Goal: Check status: Check status

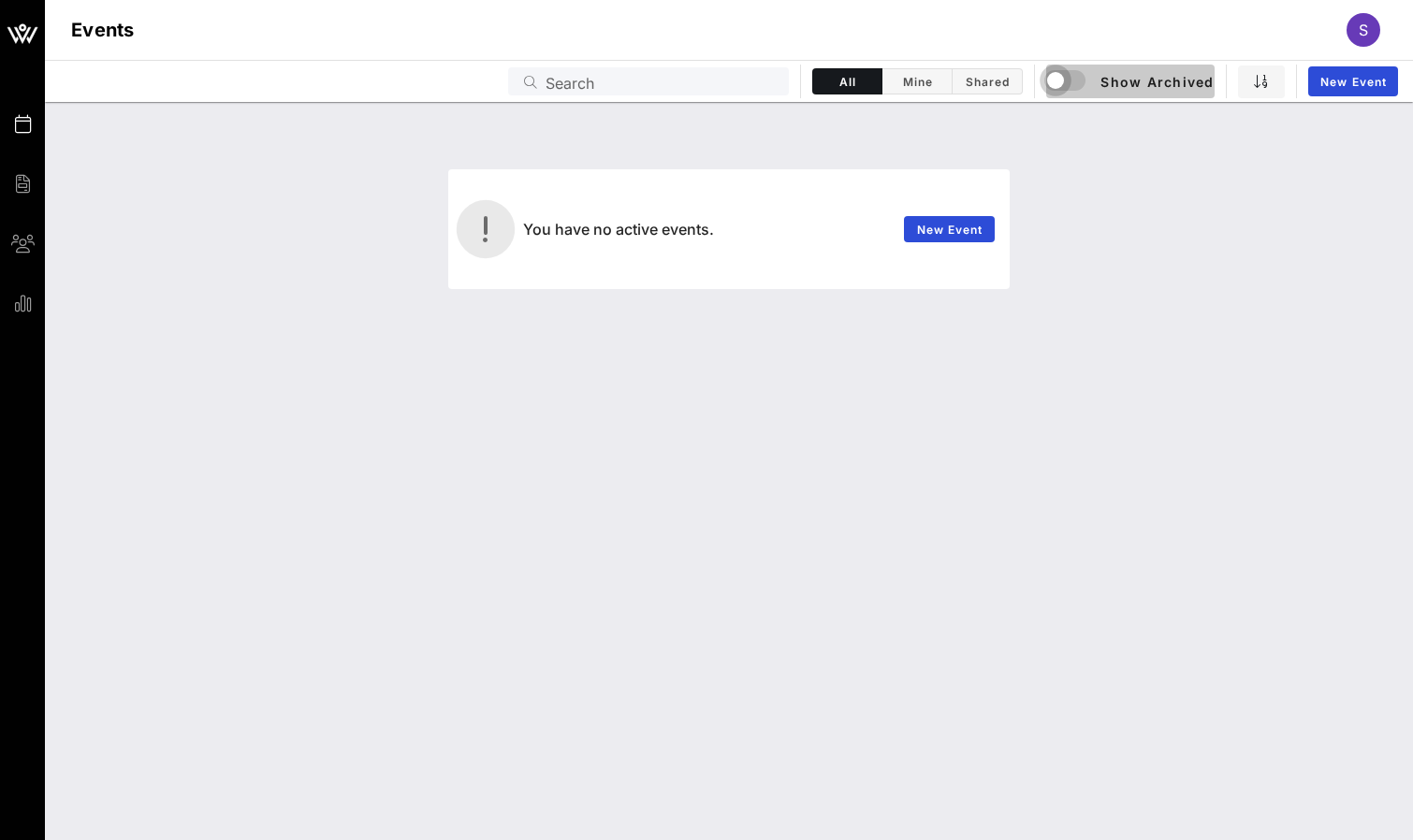
click at [1054, 79] on div "button" at bounding box center [1055, 80] width 26 height 26
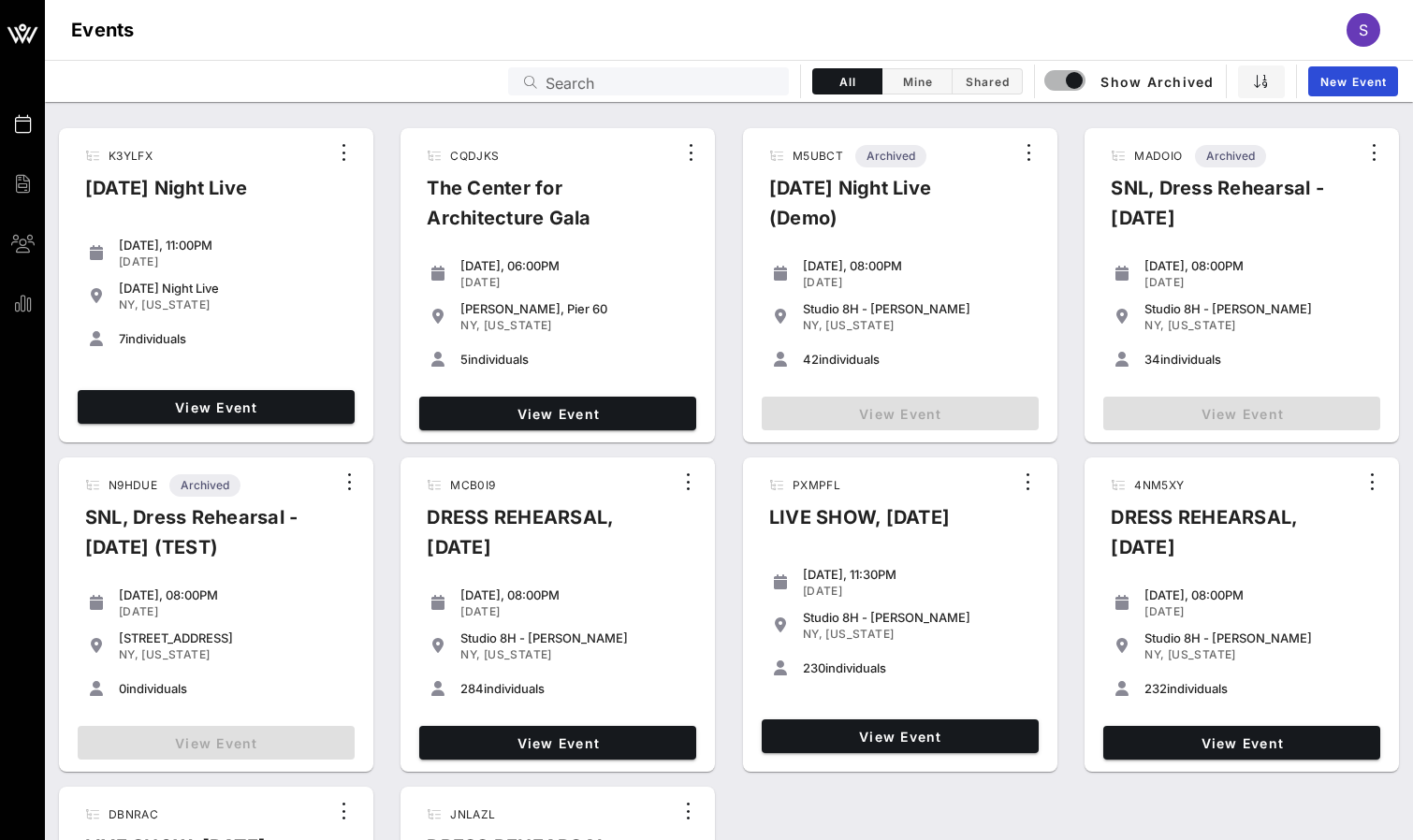
click at [697, 80] on input "Search" at bounding box center [661, 81] width 232 height 24
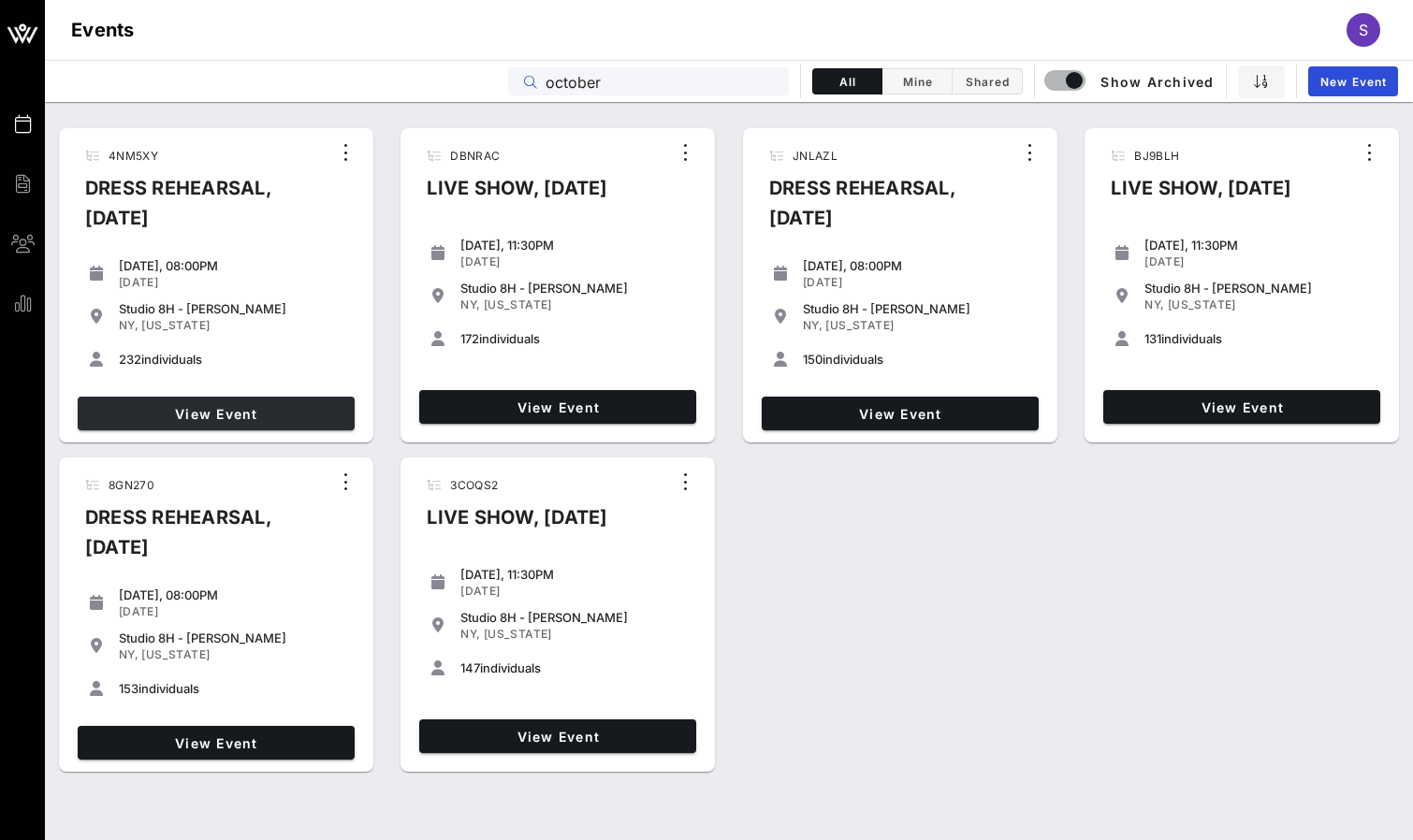
type input "october"
click at [279, 415] on span "View Event" at bounding box center [216, 414] width 262 height 16
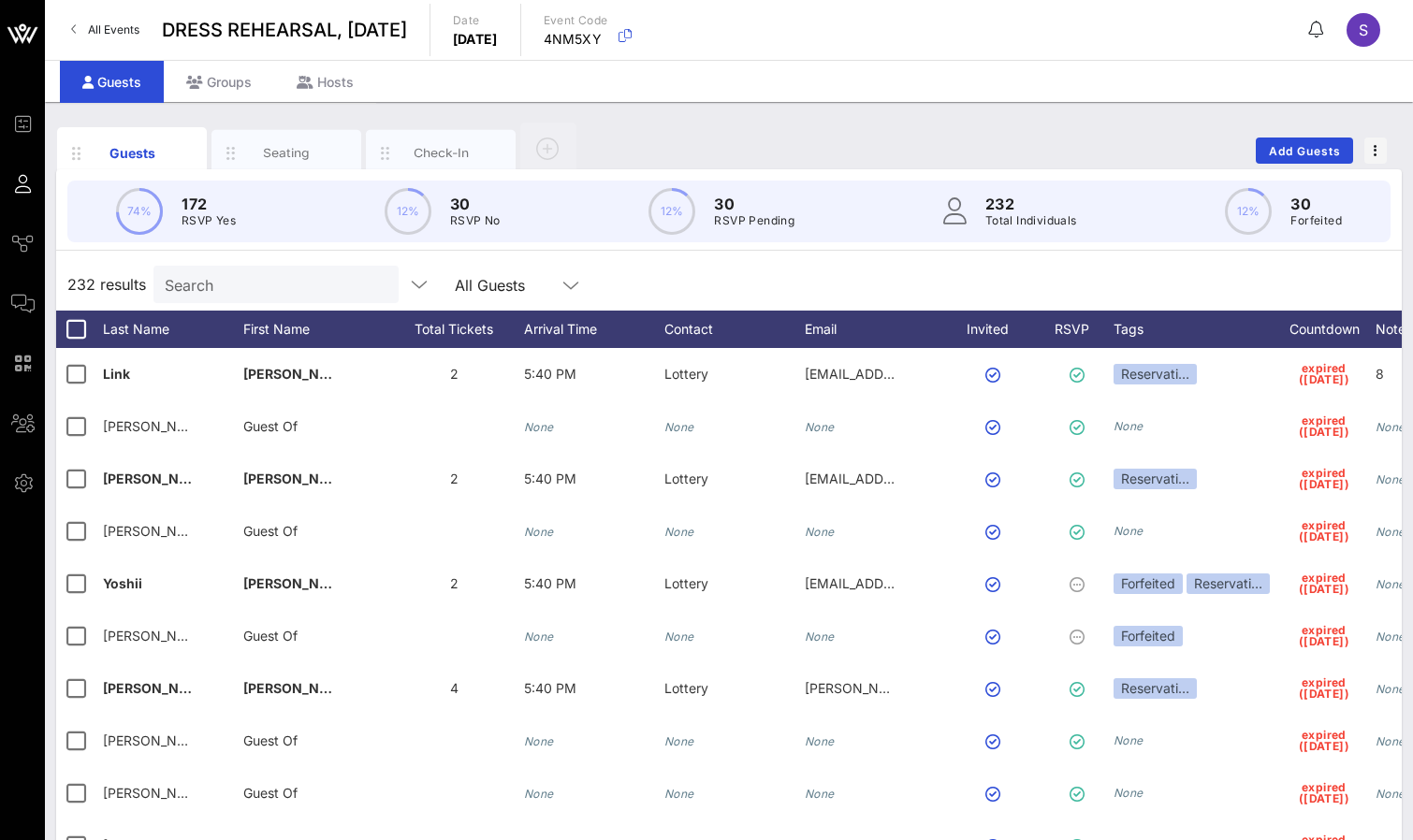
click at [244, 273] on input "Search" at bounding box center [274, 284] width 219 height 24
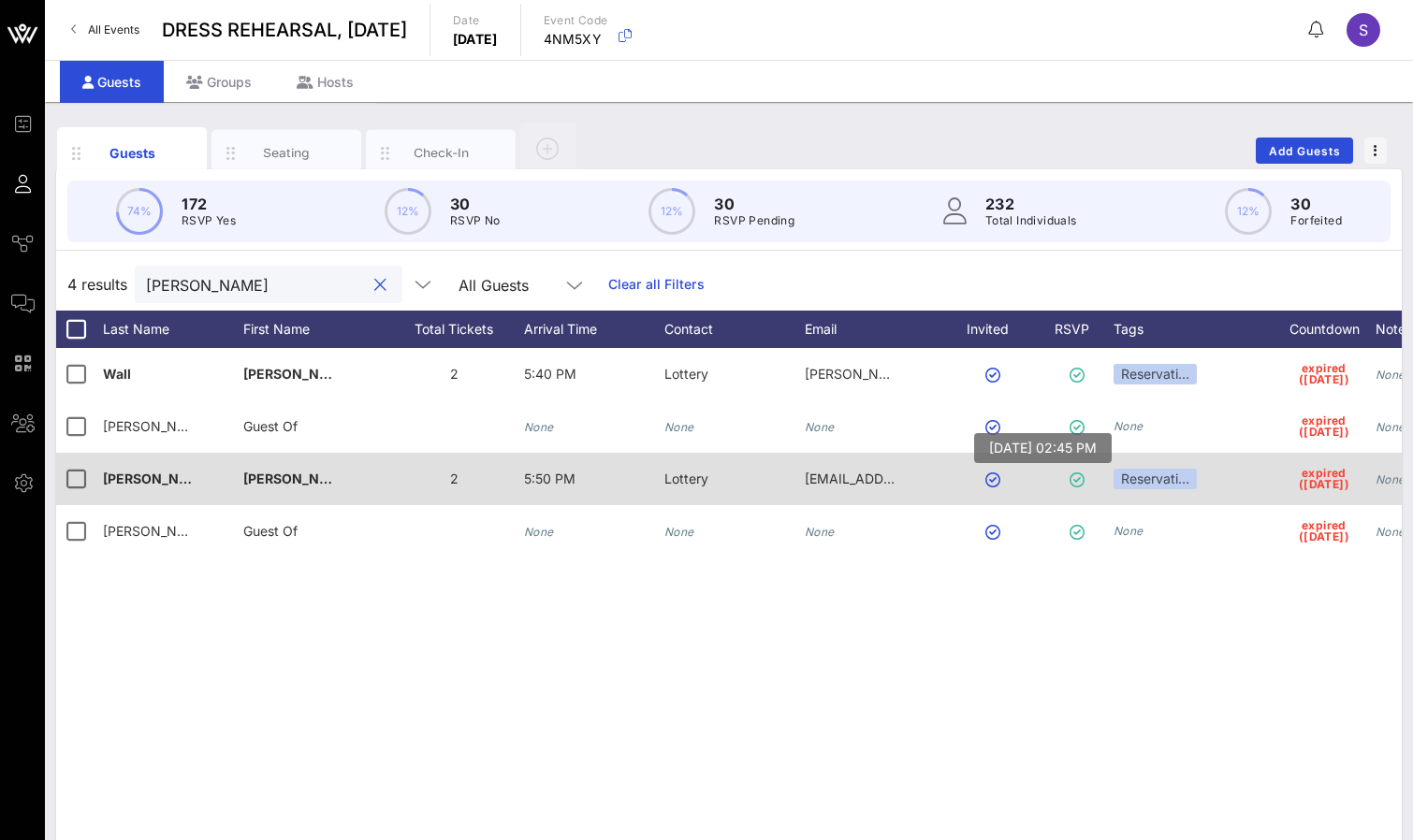
type input "[PERSON_NAME]"
click at [1080, 478] on icon at bounding box center [1078, 481] width 15 height 15
click at [990, 481] on button "button" at bounding box center [993, 481] width 15 height 15
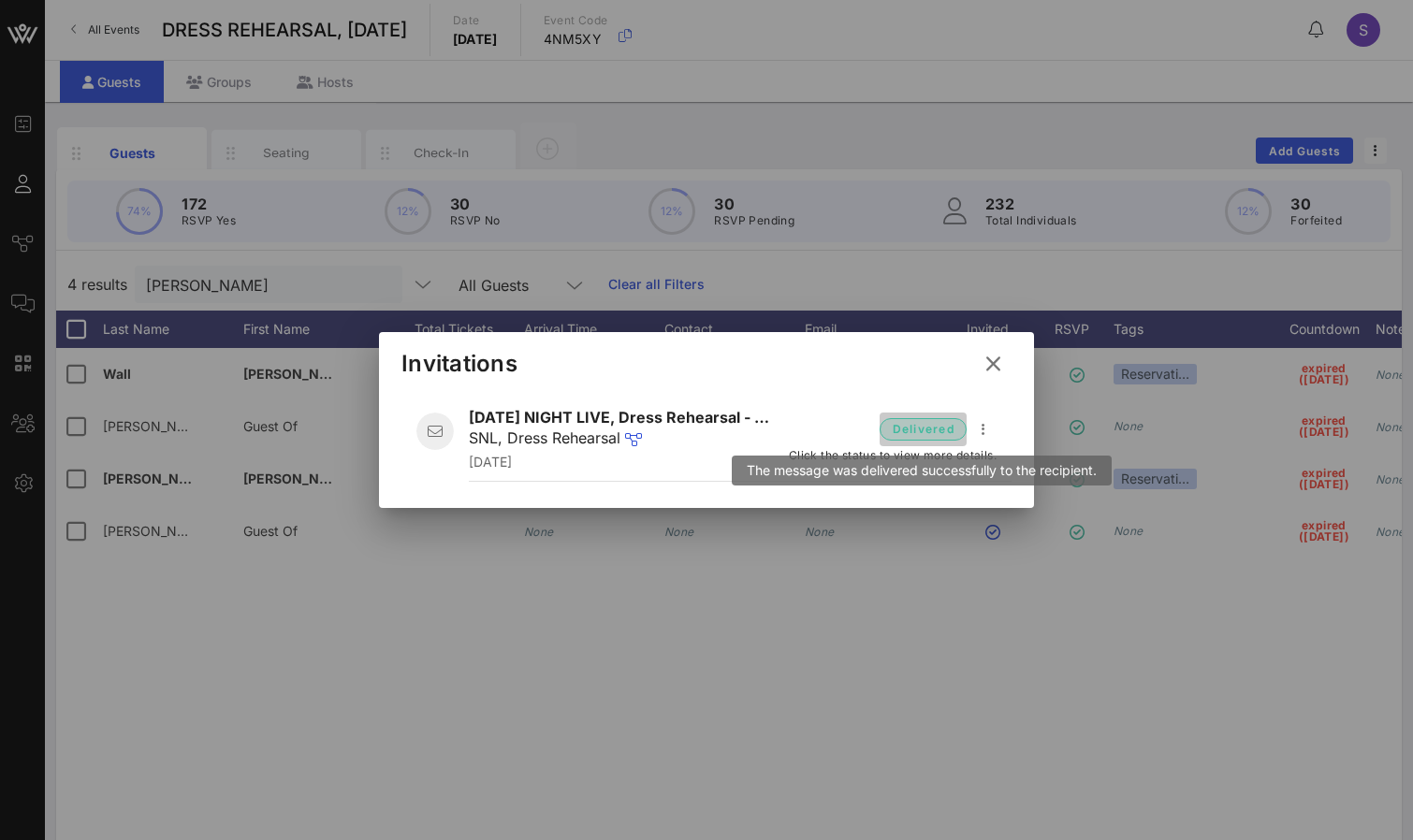
click at [950, 418] on span "delivered" at bounding box center [923, 429] width 87 height 22
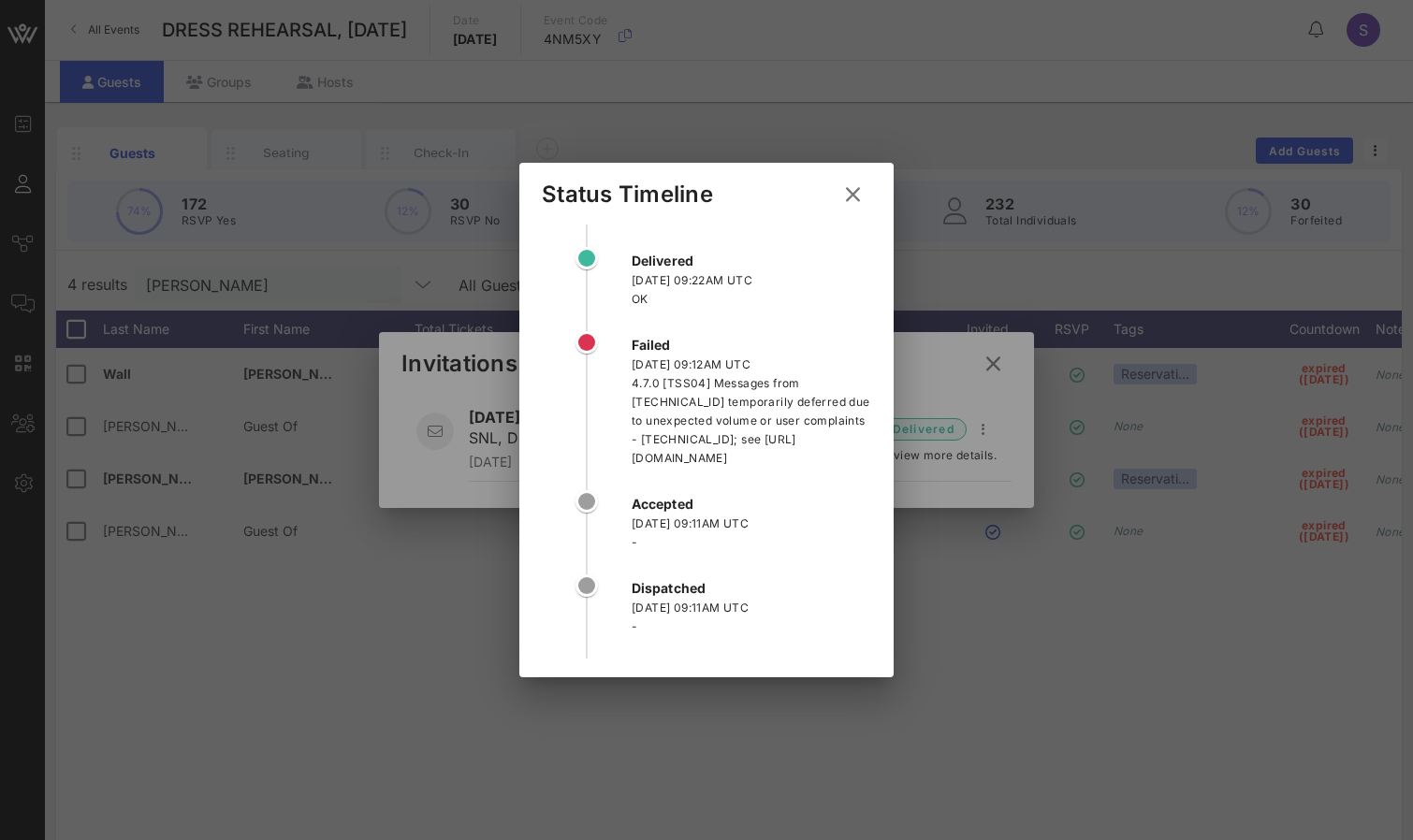
click at [847, 195] on icon at bounding box center [853, 194] width 34 height 34
